Goal: Check status: Check status

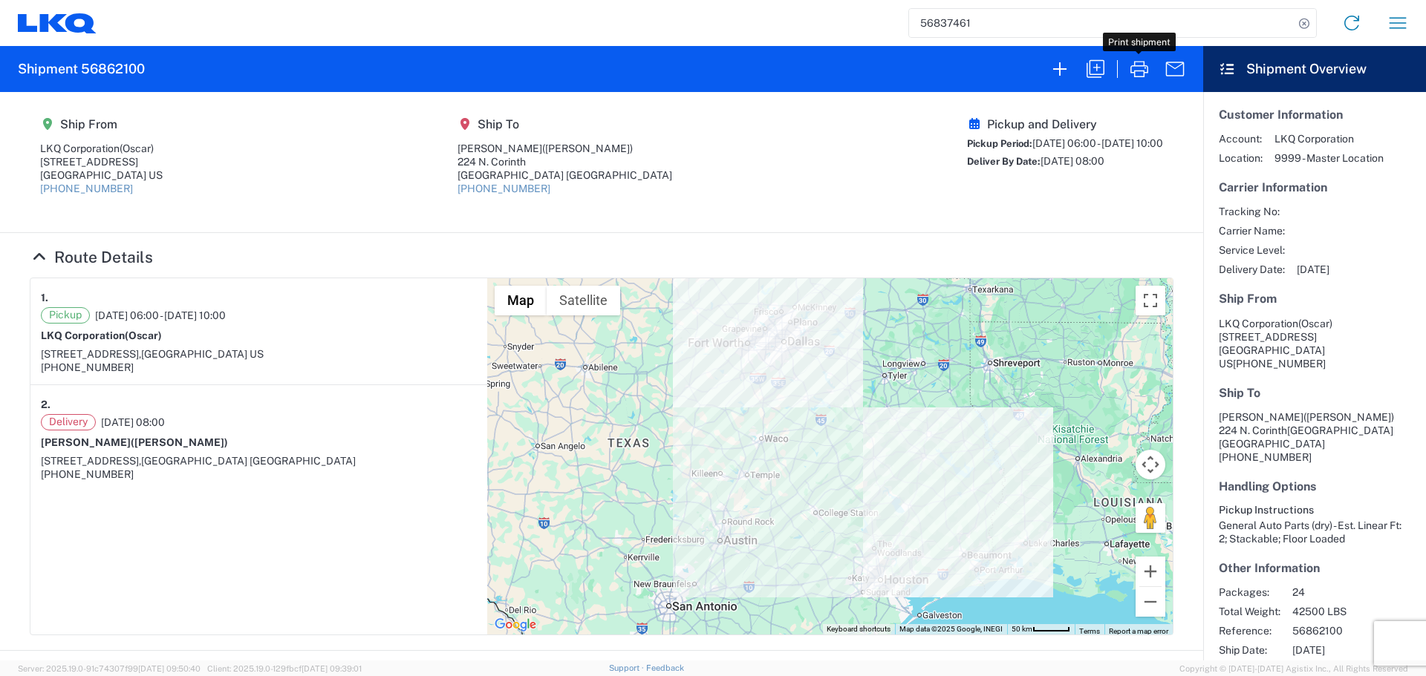
click at [948, 25] on input "56837461" at bounding box center [1101, 23] width 385 height 28
type input "56848870"
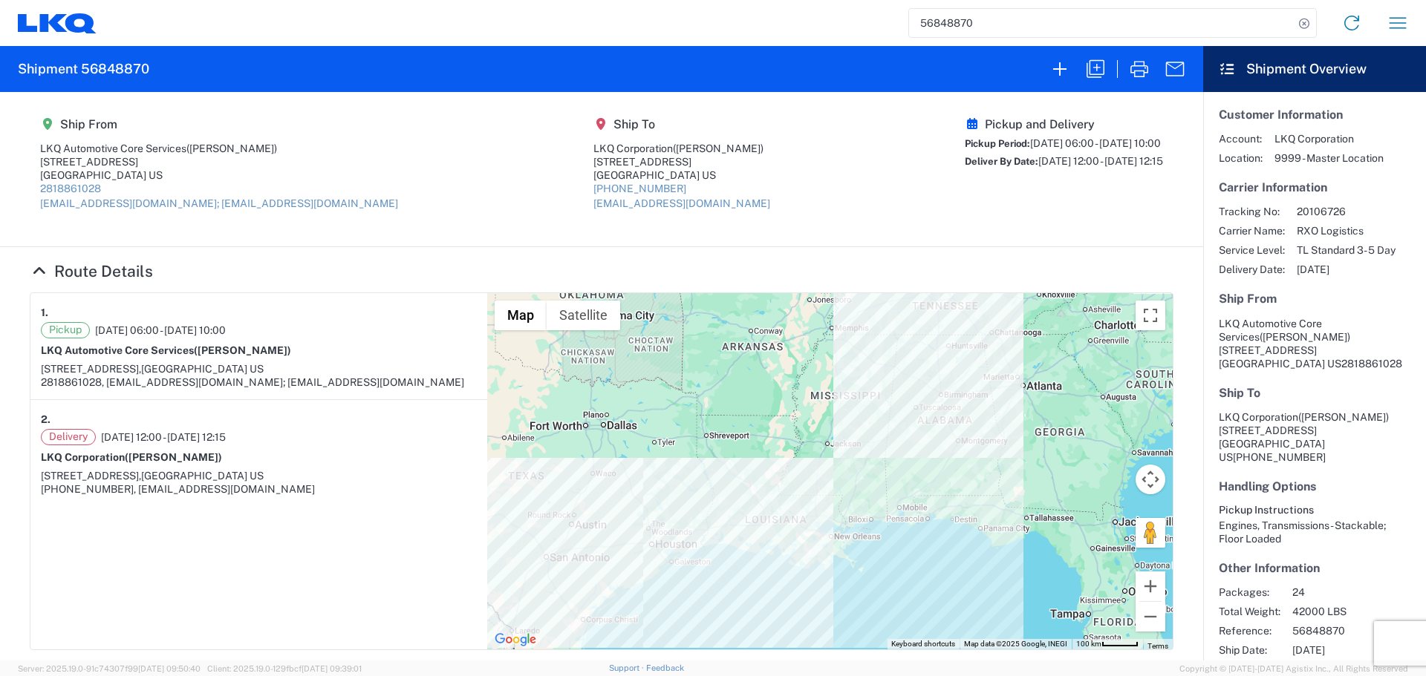
click at [1117, 68] on div at bounding box center [1117, 69] width 1 height 18
click at [1133, 67] on icon "button" at bounding box center [1139, 69] width 24 height 24
